Goal: Task Accomplishment & Management: Complete application form

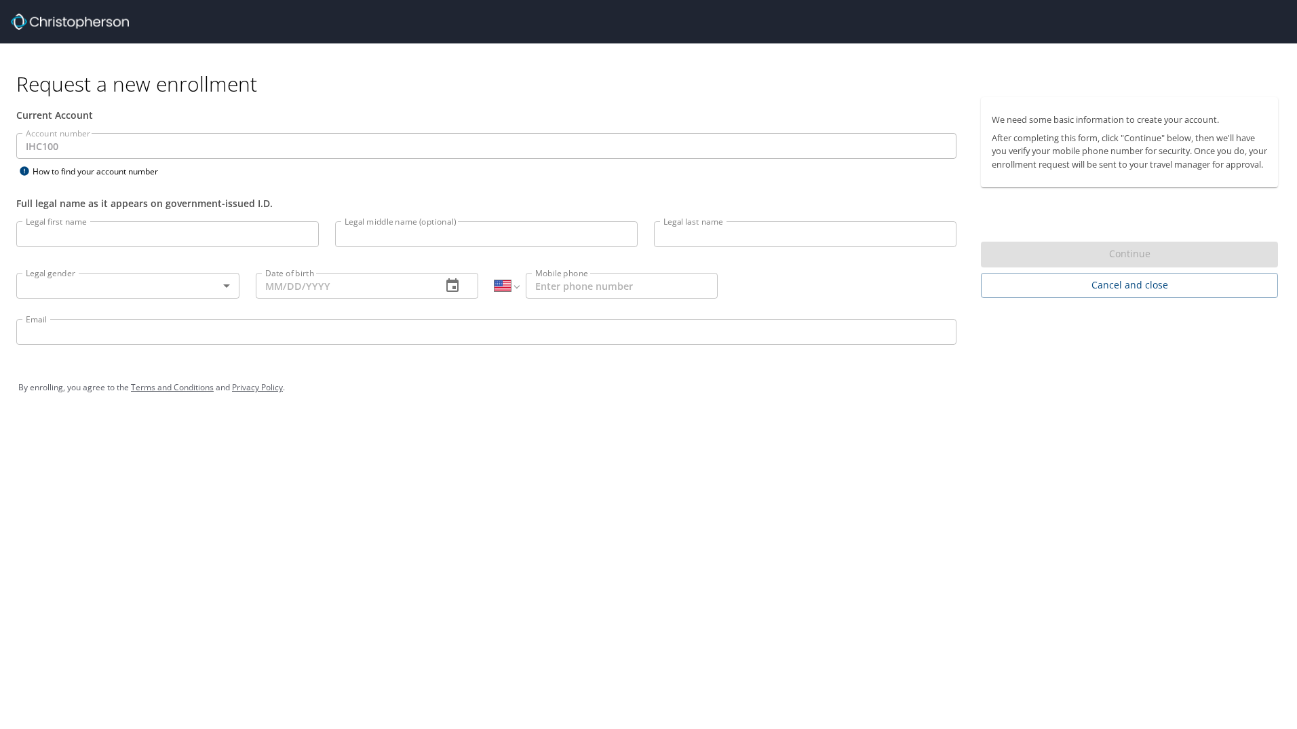
select select "US"
click at [62, 239] on input "Legal first name" at bounding box center [167, 234] width 303 height 26
type input "Aminah"
click at [740, 237] on input "Legal last name" at bounding box center [805, 234] width 303 height 26
type input "Altalhi"
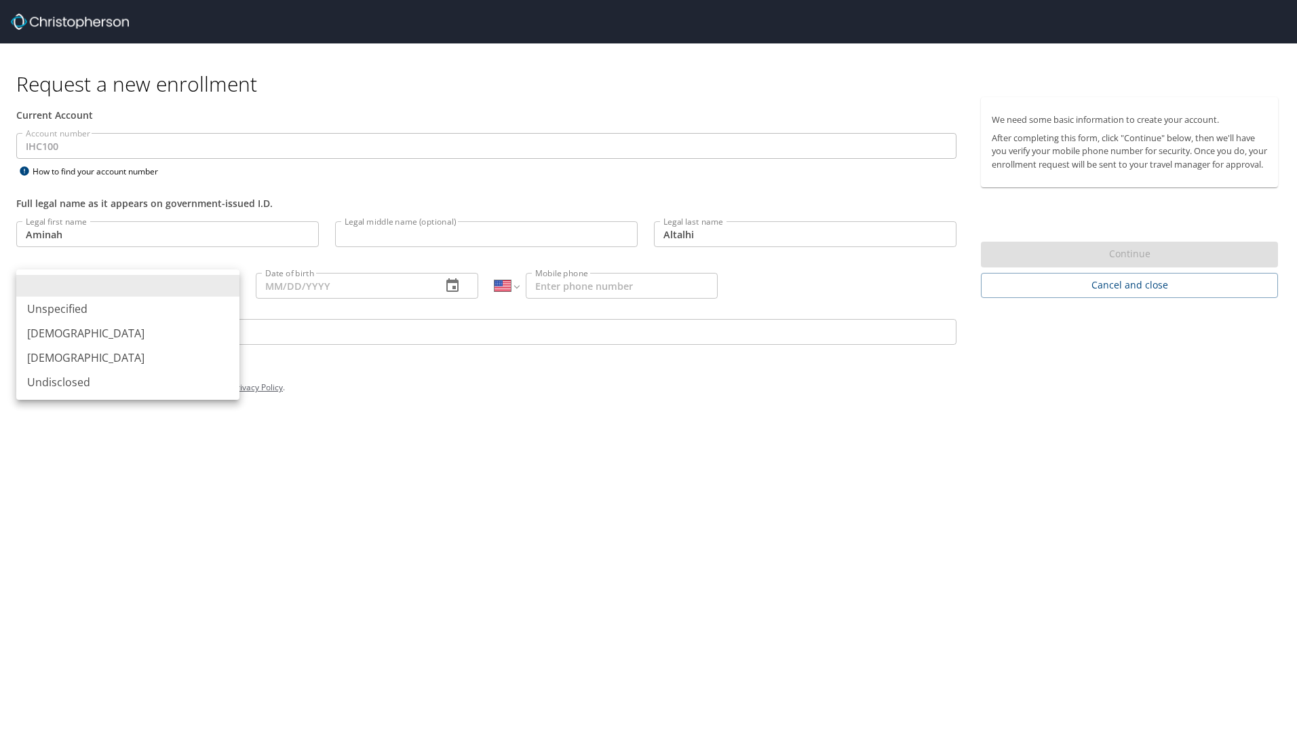
click at [77, 293] on body "Request a new enrollment Current Account Account number IHC100 Account number H…" at bounding box center [648, 364] width 1297 height 729
click at [80, 361] on li "[DEMOGRAPHIC_DATA]" at bounding box center [127, 357] width 223 height 24
type input "[DEMOGRAPHIC_DATA]"
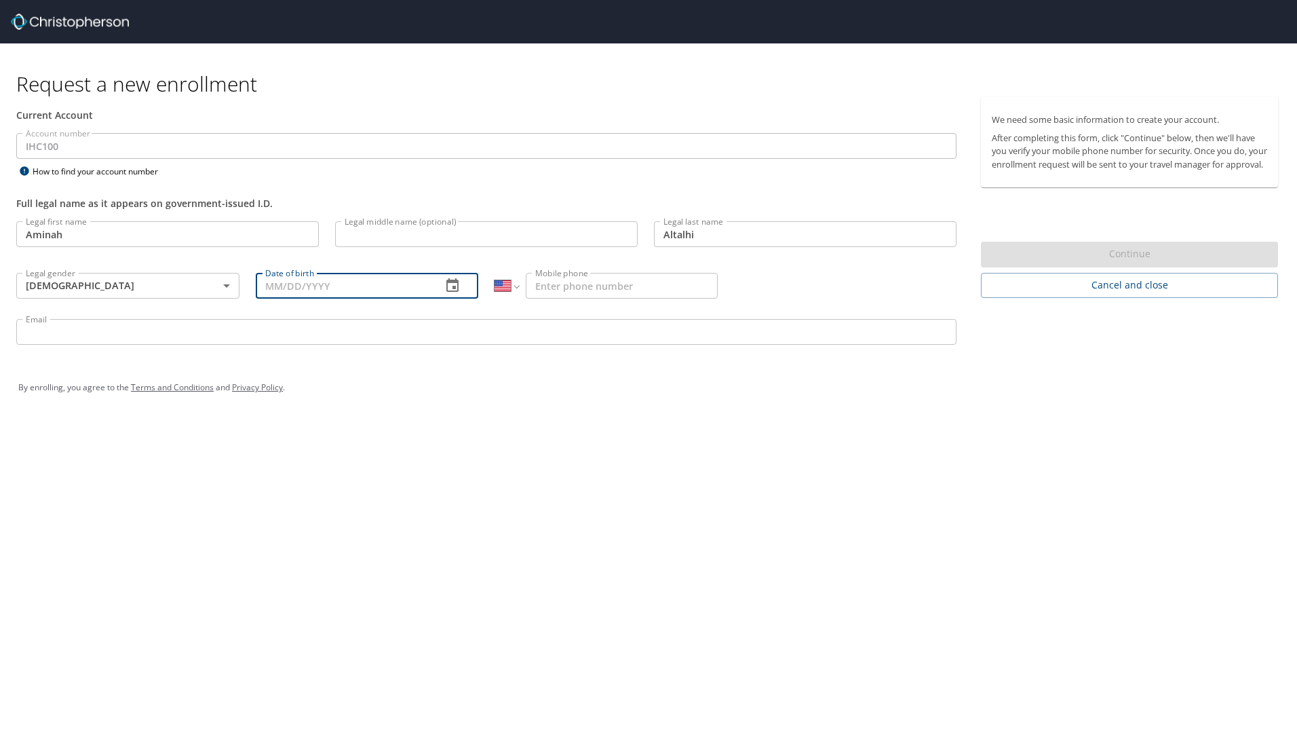
click at [333, 279] on input "Date of birth" at bounding box center [344, 286] width 176 height 26
type input "[DATE]"
click at [638, 294] on input "Mobile phone" at bounding box center [622, 286] width 192 height 26
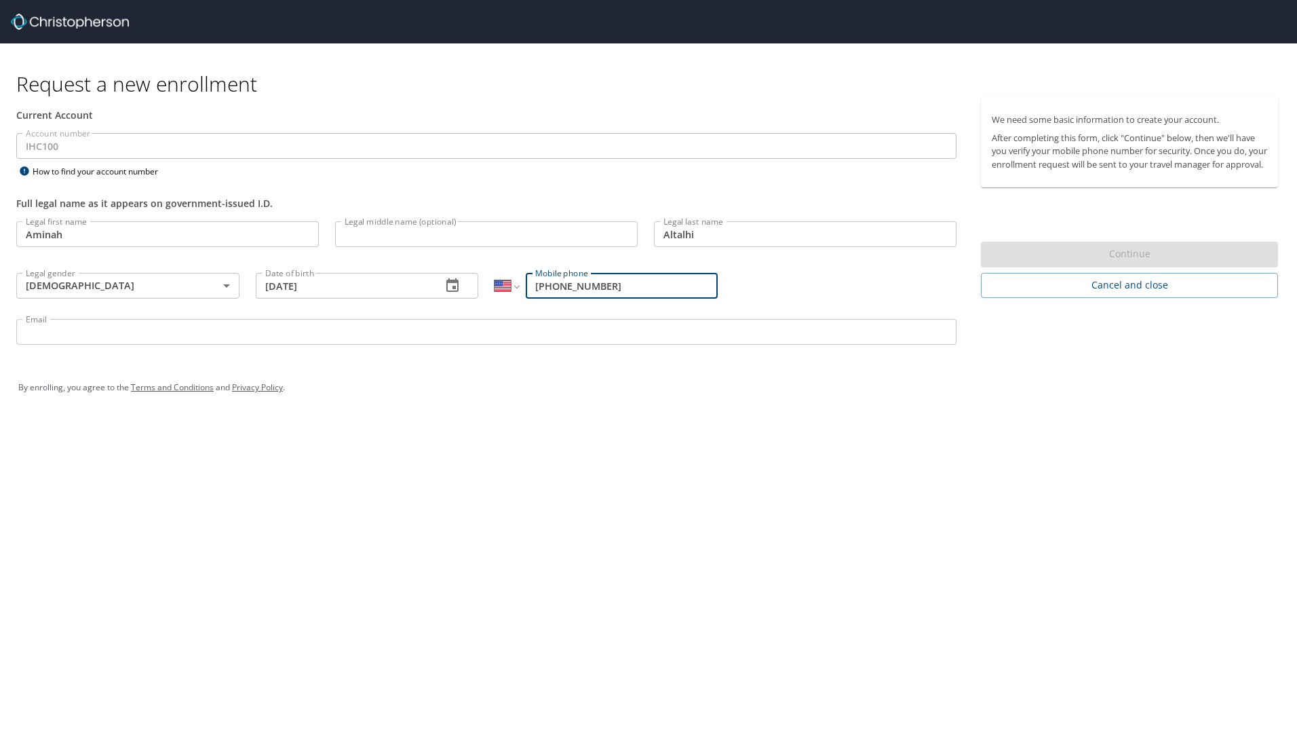
type input "[PHONE_NUMBER]"
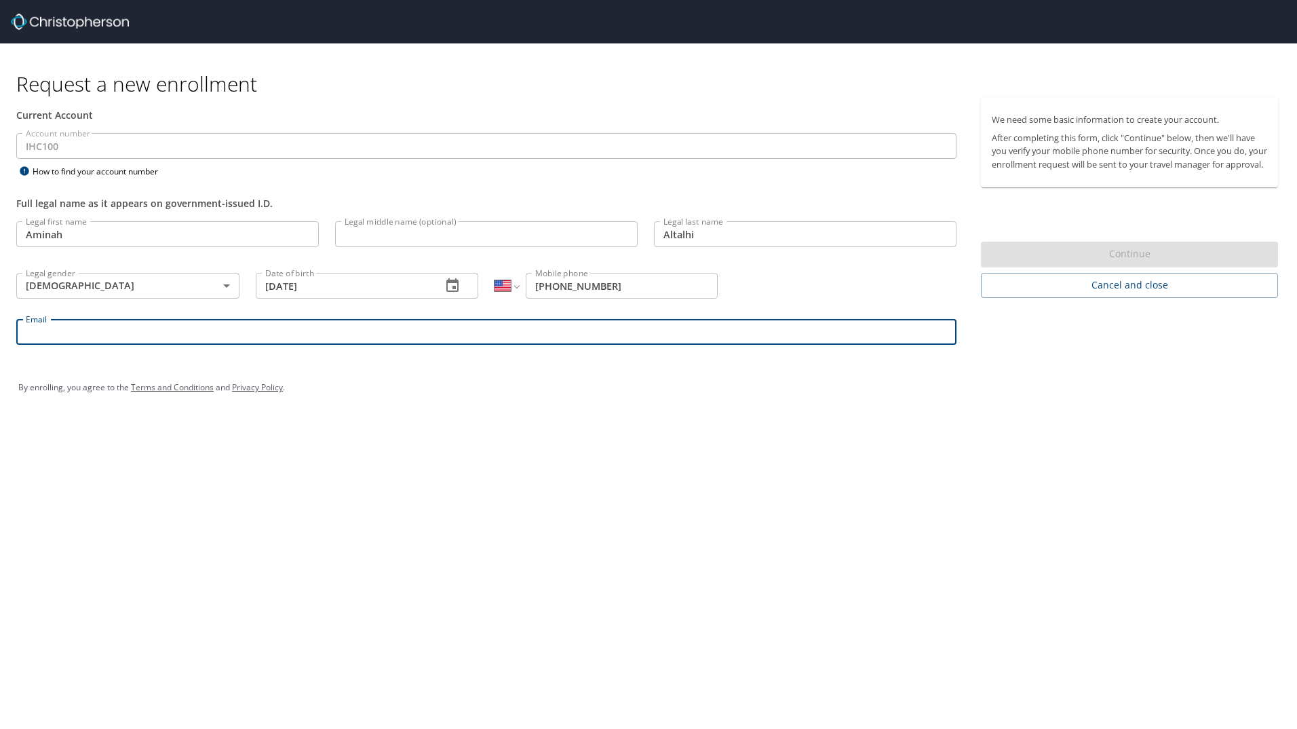
click at [245, 336] on input "Email" at bounding box center [486, 332] width 940 height 26
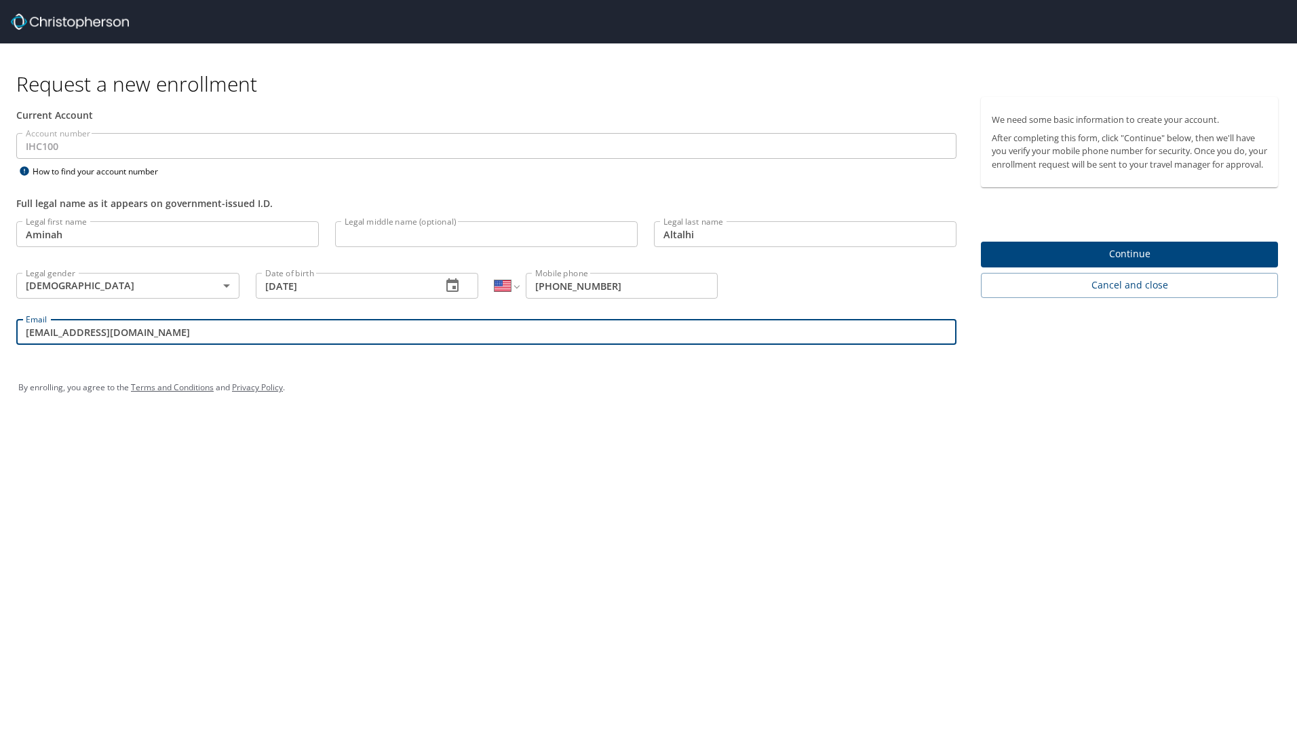
type input "[EMAIL_ADDRESS][DOMAIN_NAME]"
click at [1174, 263] on span "Continue" at bounding box center [1129, 254] width 275 height 17
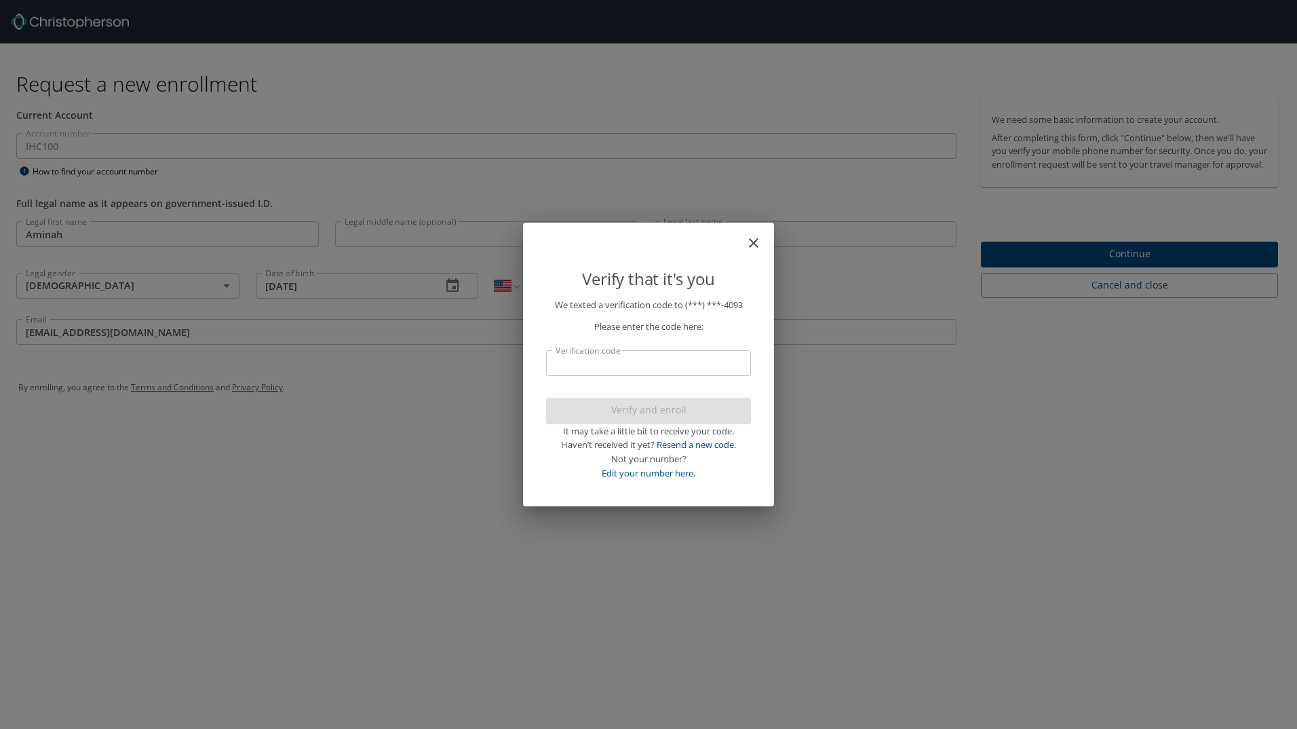
click at [637, 355] on input "Verification code" at bounding box center [648, 363] width 205 height 26
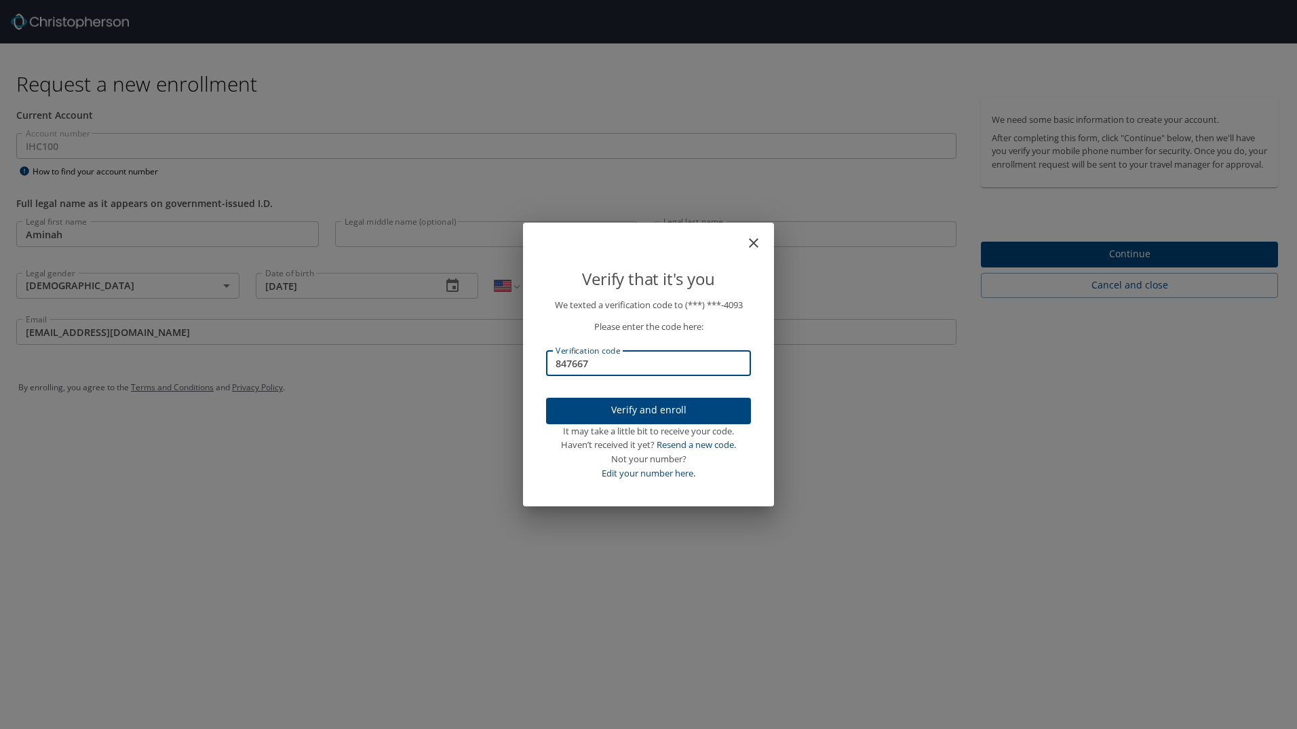
type input "847667"
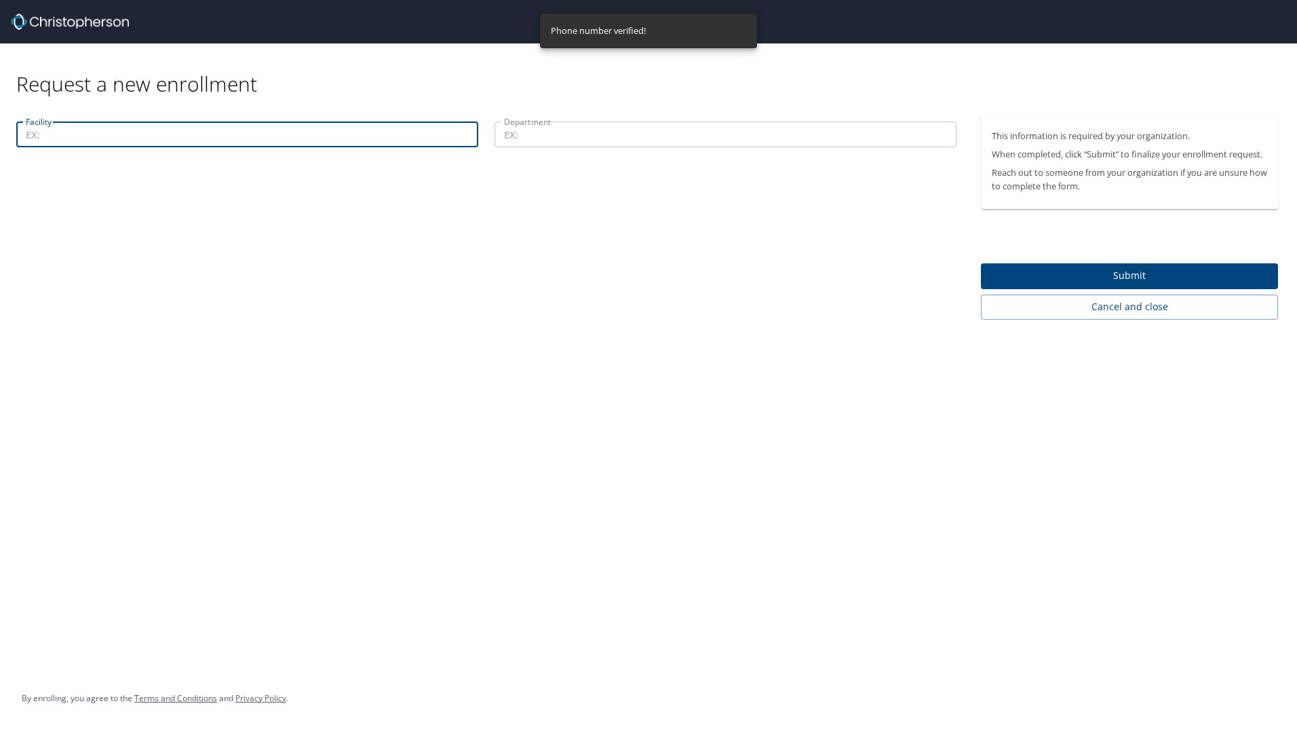
click at [139, 132] on input "Facility" at bounding box center [247, 134] width 462 height 26
type input "[GEOGRAPHIC_DATA]"
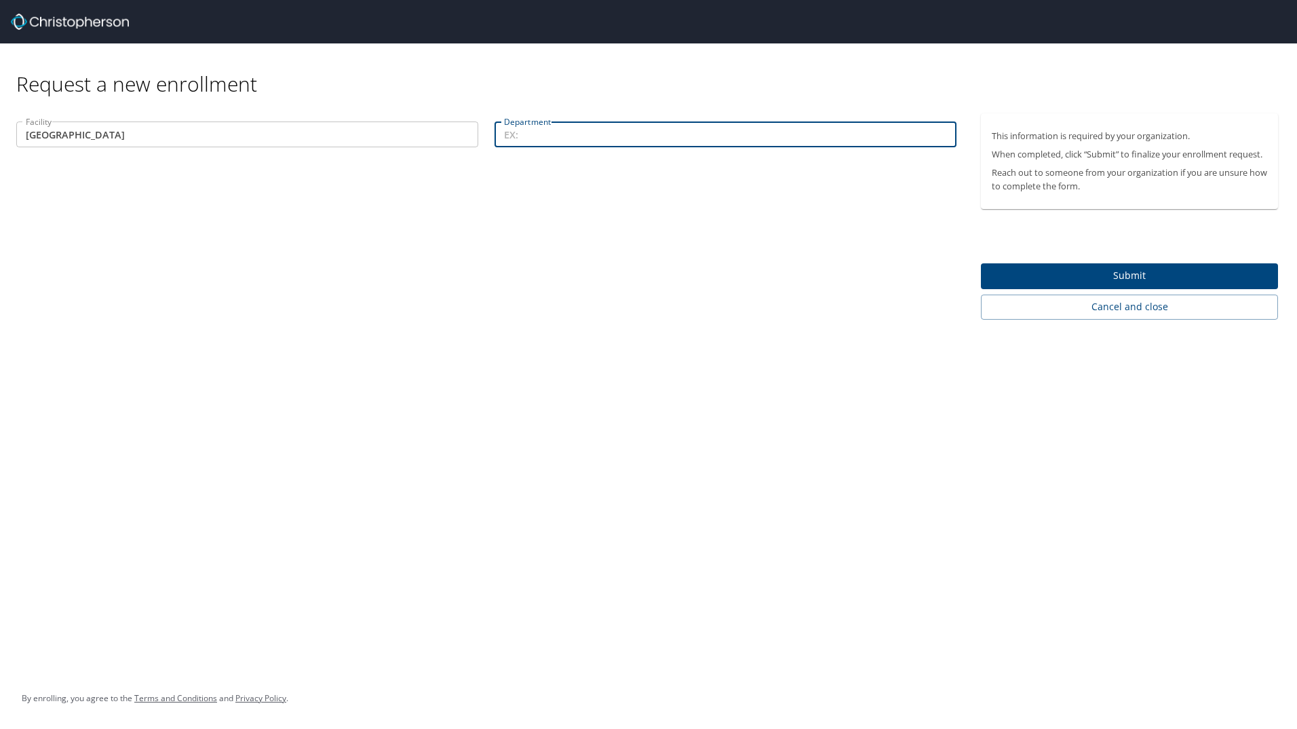
click at [538, 138] on input "Department" at bounding box center [726, 134] width 462 height 26
type input "Pharmacy"
click at [515, 193] on div "Facility [GEOGRAPHIC_DATA] Facility Department Pharmacy Department" at bounding box center [486, 216] width 973 height 206
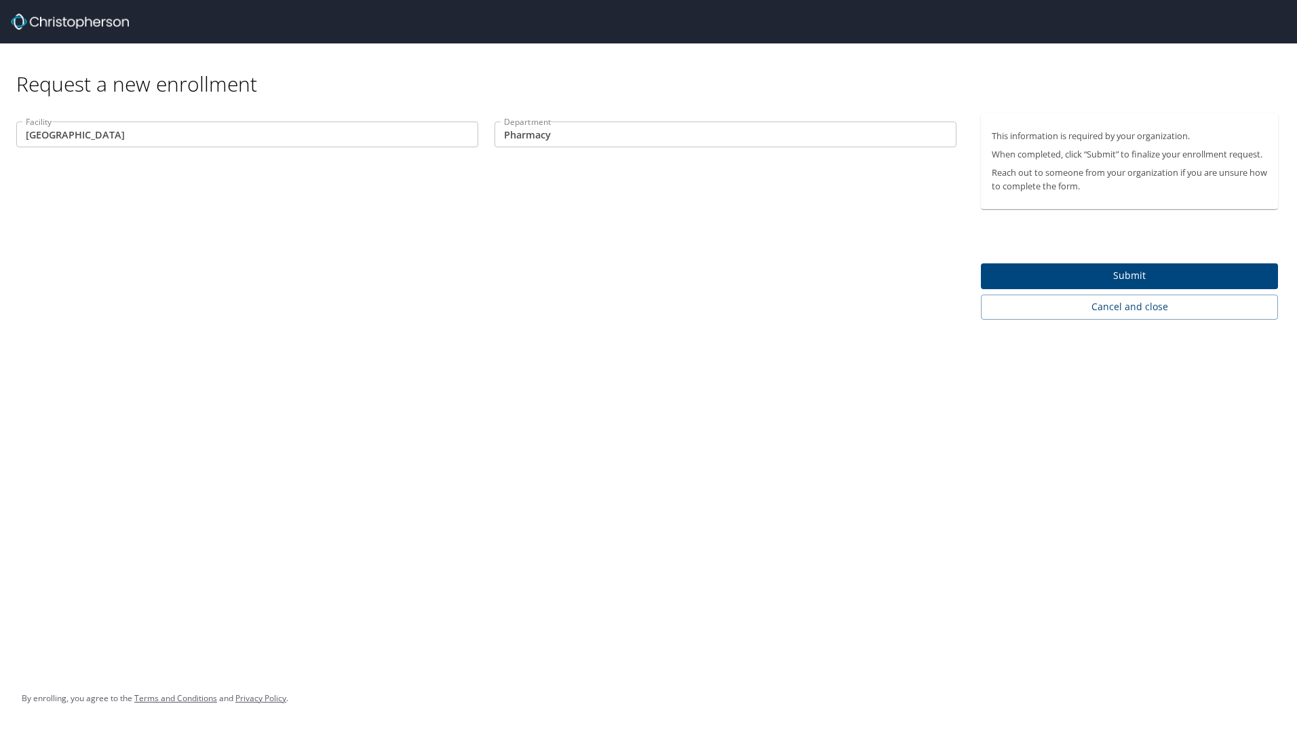
click at [1069, 279] on span "Submit" at bounding box center [1129, 275] width 275 height 17
